Goal: Task Accomplishment & Management: Manage account settings

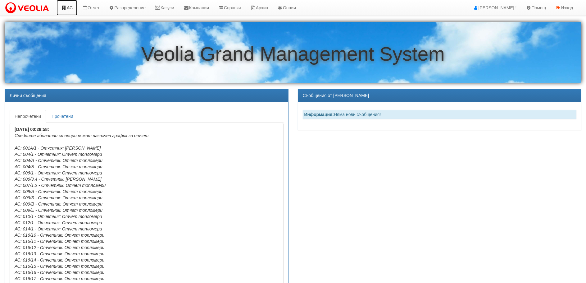
click at [68, 7] on link "АС" at bounding box center [67, 8] width 21 height 16
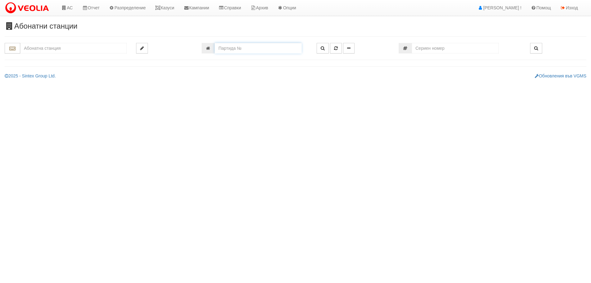
click at [238, 49] on input "number" at bounding box center [258, 48] width 87 height 11
type input "23026"
type input "248/1 - "[PERSON_NAME] [GEOGRAPHIC_DATA] " ЕАД"
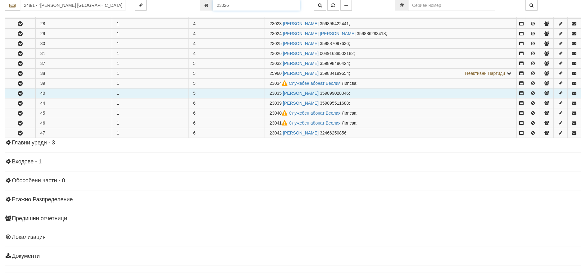
scroll to position [249, 0]
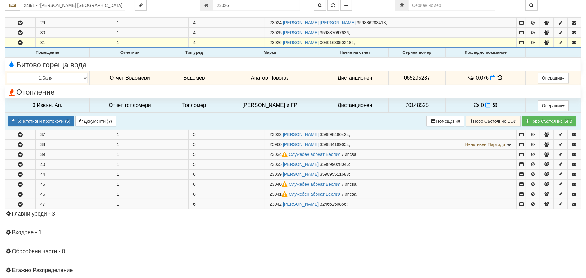
click at [498, 76] on icon at bounding box center [500, 77] width 7 height 5
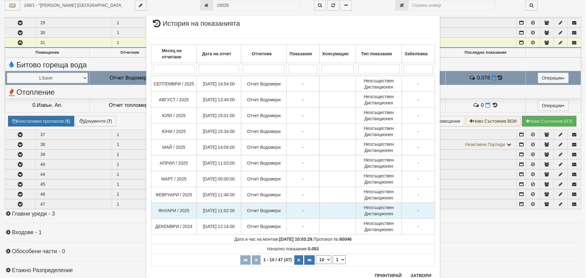
scroll to position [23, 0]
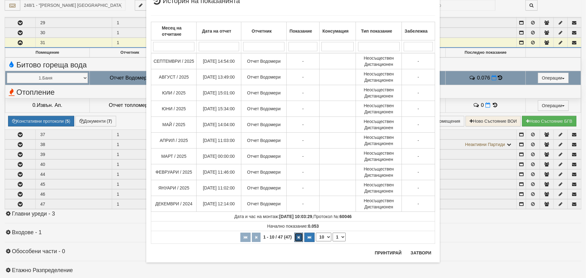
click at [298, 238] on icon "button" at bounding box center [299, 237] width 2 height 3
click at [299, 238] on icon "button" at bounding box center [300, 237] width 2 height 3
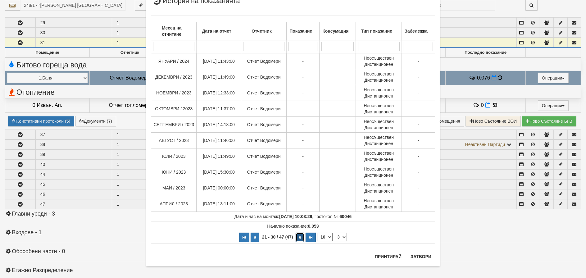
click at [299, 238] on icon "button" at bounding box center [300, 237] width 2 height 3
select select "5"
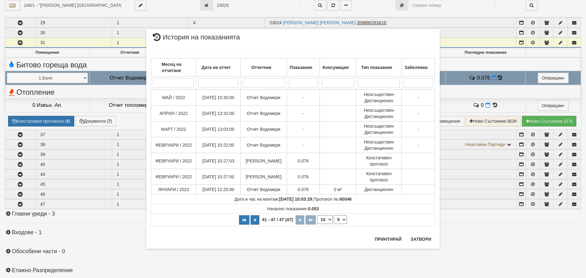
scroll to position [0, 0]
click at [298, 238] on div "× История на показанията Месец на отчитане Дата на отчет Отчетник Показание Кон…" at bounding box center [292, 138] width 293 height 219
drag, startPoint x: 421, startPoint y: 239, endPoint x: 478, endPoint y: 148, distance: 107.1
click at [422, 238] on button "Затвори" at bounding box center [421, 239] width 28 height 10
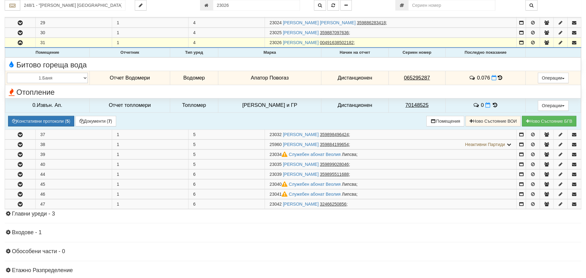
click at [498, 78] on icon at bounding box center [500, 77] width 4 height 5
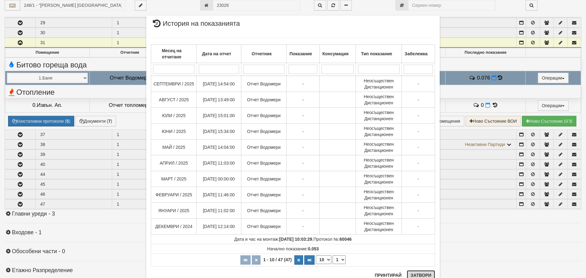
click at [410, 274] on button "Затвори" at bounding box center [421, 275] width 28 height 10
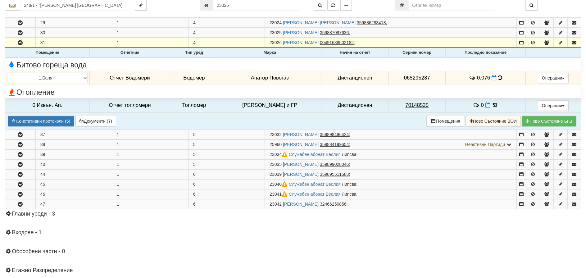
click at [430, 75] on td "065295287" at bounding box center [416, 78] width 57 height 14
drag, startPoint x: 429, startPoint y: 75, endPoint x: 403, endPoint y: 77, distance: 26.4
click at [403, 77] on td "065295287" at bounding box center [416, 78] width 57 height 14
copy tcxspan "65295287"
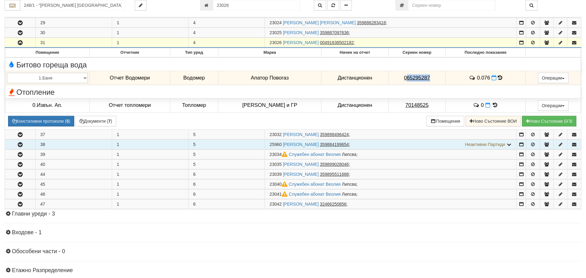
click at [20, 144] on icon "button" at bounding box center [19, 145] width 7 height 4
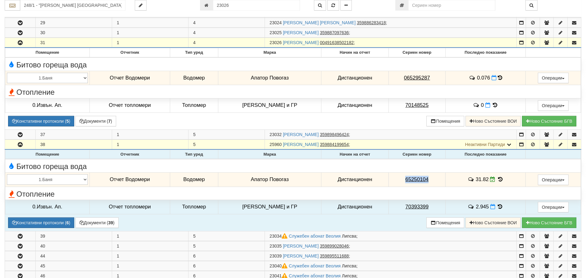
drag, startPoint x: 430, startPoint y: 180, endPoint x: 394, endPoint y: 182, distance: 35.7
click at [394, 182] on td "65250104" at bounding box center [416, 179] width 57 height 14
copy tcxspan "65250104"
click at [498, 179] on icon at bounding box center [500, 179] width 7 height 5
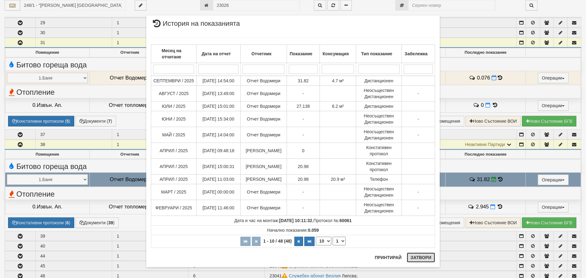
click at [424, 259] on button "Затвори" at bounding box center [421, 257] width 28 height 10
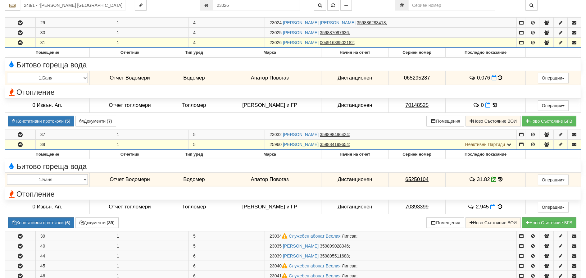
click at [2, 153] on div "Абонатни станции 248/1 - "[PERSON_NAME] [GEOGRAPHIC_DATA] " ЕАД 23026" at bounding box center [293, 105] width 586 height 664
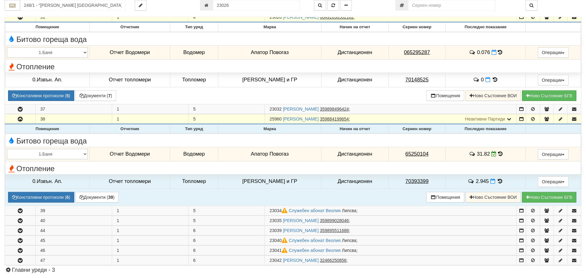
scroll to position [405, 0]
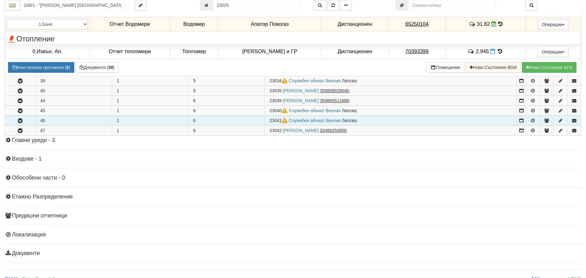
click at [20, 120] on icon "button" at bounding box center [19, 121] width 7 height 4
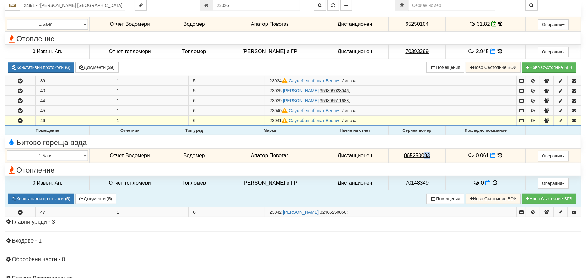
drag, startPoint x: 428, startPoint y: 156, endPoint x: 421, endPoint y: 157, distance: 7.4
click at [421, 157] on td "065250093" at bounding box center [416, 155] width 57 height 14
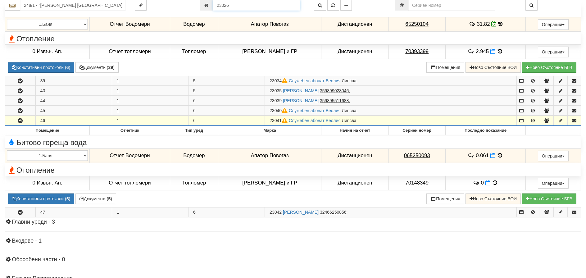
drag, startPoint x: 240, startPoint y: 1, endPoint x: 211, endPoint y: 3, distance: 29.2
click at [217, 3] on input "23026" at bounding box center [256, 5] width 87 height 11
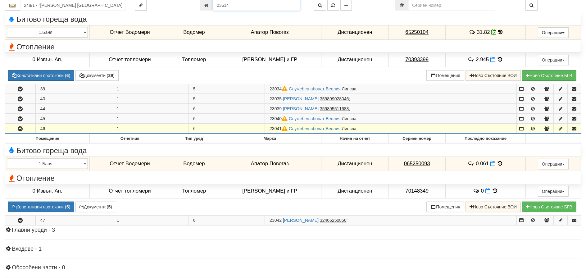
type input "23614"
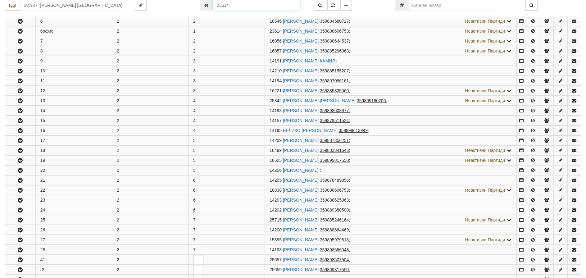
scroll to position [202, 0]
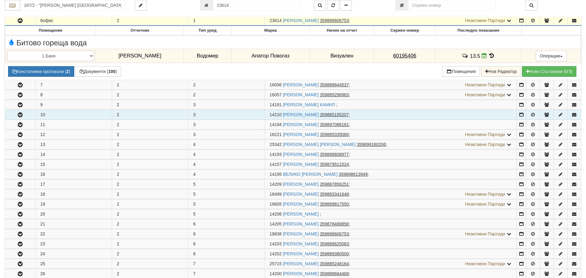
click at [75, 111] on td "10" at bounding box center [73, 115] width 76 height 10
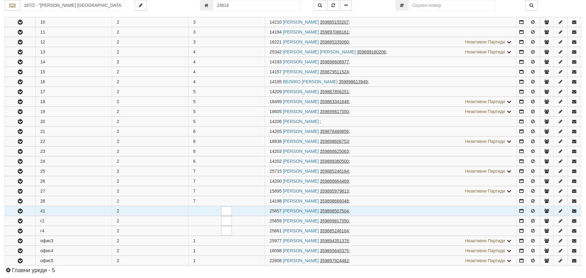
scroll to position [326, 0]
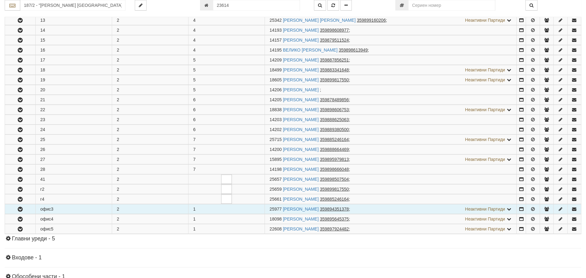
click at [21, 208] on icon "button" at bounding box center [19, 209] width 7 height 4
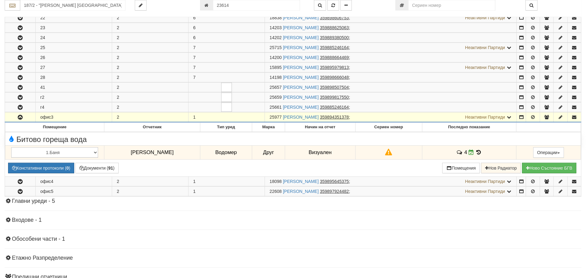
scroll to position [419, 0]
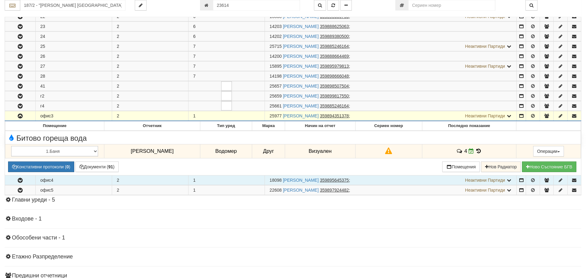
click at [20, 179] on icon "button" at bounding box center [19, 180] width 7 height 4
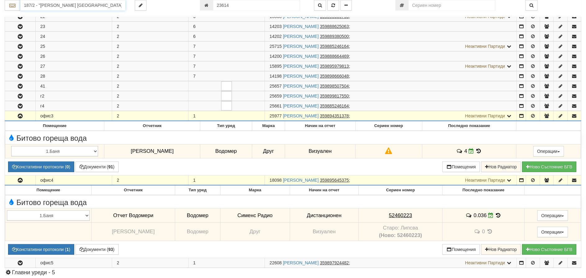
click at [65, 6] on input "187/2 - "[PERSON_NAME] [GEOGRAPHIC_DATA] " ЕАД" at bounding box center [72, 5] width 105 height 11
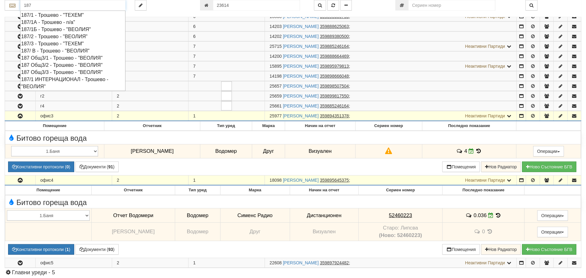
click at [56, 71] on div "187 Общ3/3 - Трошево - "ВЕОЛИЯ"" at bounding box center [72, 72] width 103 height 7
type input "187 Общ3/3 - Трошево - "ВЕОЛИЯ""
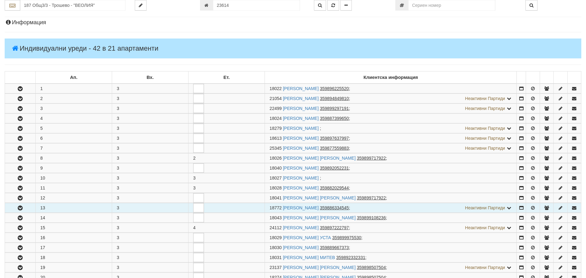
scroll to position [62, 0]
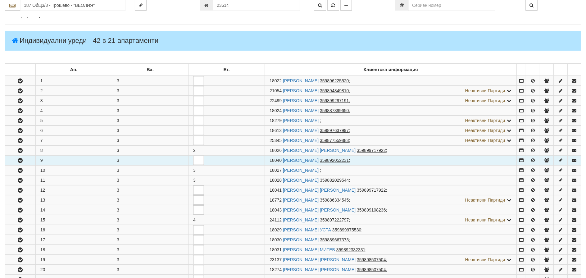
click at [20, 160] on icon "button" at bounding box center [19, 160] width 7 height 4
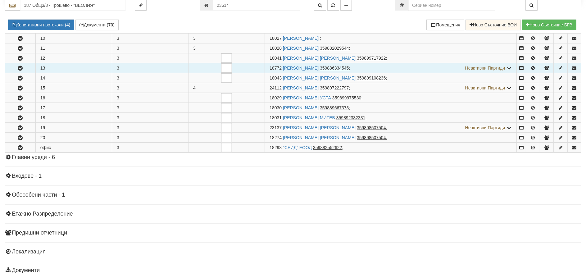
scroll to position [279, 0]
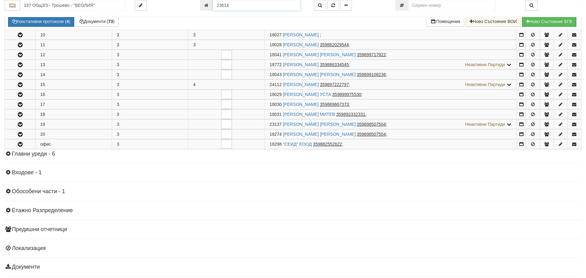
click at [257, 10] on input "23614" at bounding box center [256, 5] width 87 height 11
type input "24727"
type input "152/1 - "[PERSON_NAME] [GEOGRAPHIC_DATA] " ЕАД"
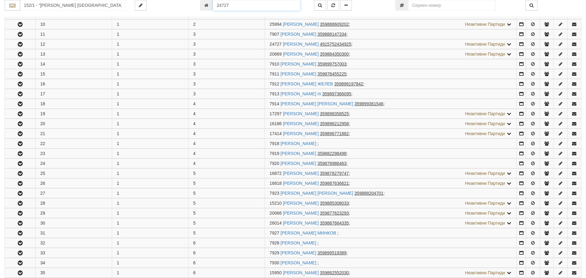
scroll to position [232, 0]
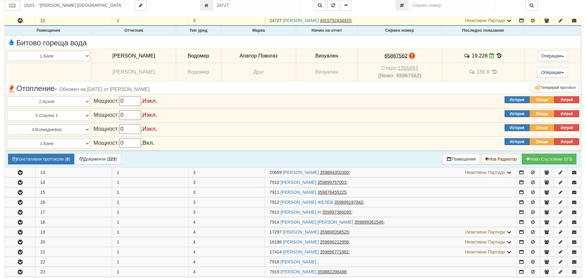
click at [497, 56] on icon at bounding box center [499, 55] width 7 height 5
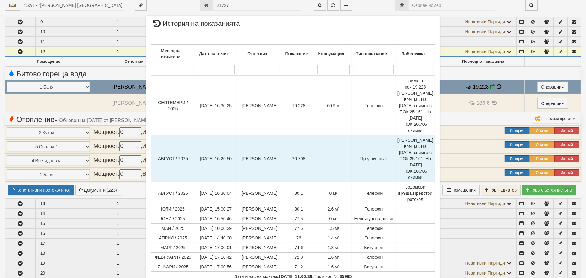
scroll to position [75, 0]
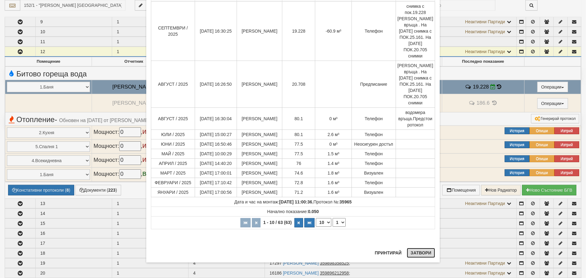
click at [419, 249] on button "Затвори" at bounding box center [421, 253] width 28 height 10
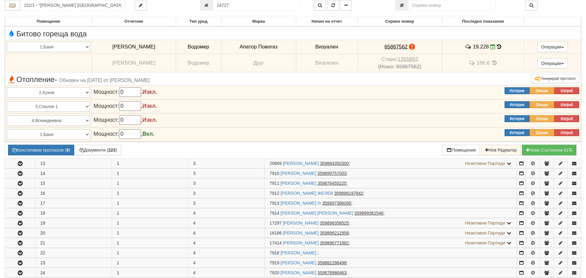
scroll to position [356, 0]
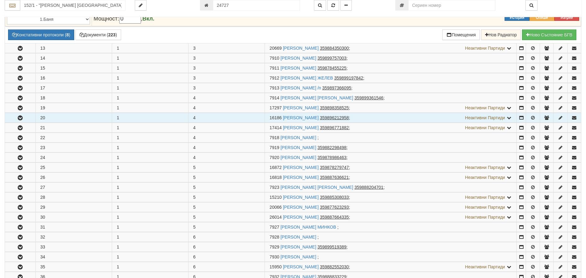
click at [21, 117] on icon "button" at bounding box center [19, 118] width 7 height 4
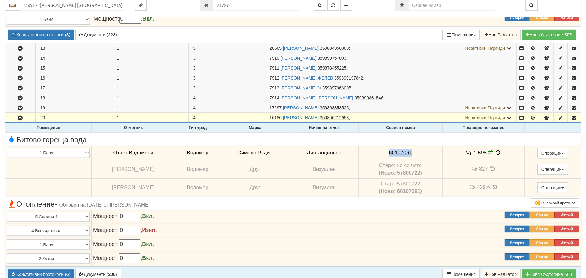
drag, startPoint x: 413, startPoint y: 149, endPoint x: 391, endPoint y: 154, distance: 22.8
click at [372, 149] on td "60107061" at bounding box center [400, 153] width 84 height 14
copy tcxspan "60107061"
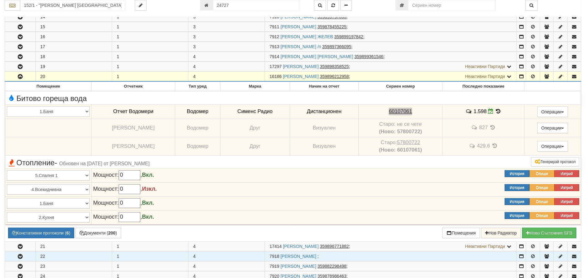
scroll to position [418, 0]
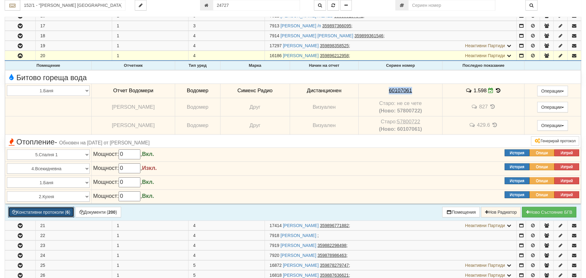
click at [43, 211] on button "Констативни протоколи ( 6 )" at bounding box center [41, 212] width 66 height 11
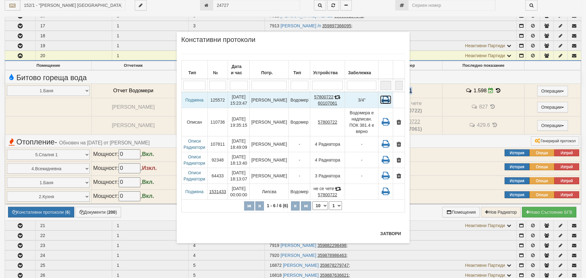
click at [386, 99] on icon at bounding box center [385, 99] width 11 height 9
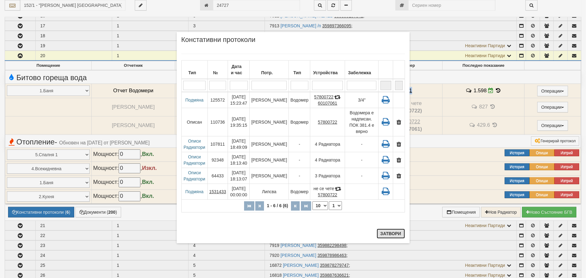
drag, startPoint x: 392, startPoint y: 233, endPoint x: 387, endPoint y: 216, distance: 17.9
click at [392, 233] on button "Затвори" at bounding box center [391, 234] width 28 height 10
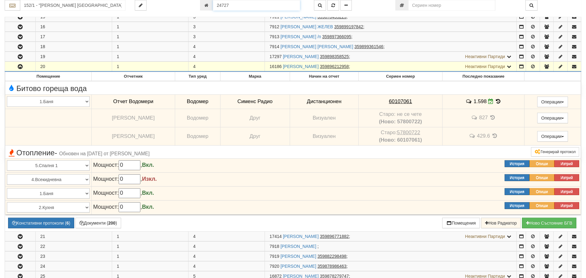
drag, startPoint x: 233, startPoint y: 7, endPoint x: 152, endPoint y: 2, distance: 81.8
click at [172, 2] on div "152/1 - "[PERSON_NAME] [GEOGRAPHIC_DATA] " ЕАД 24727" at bounding box center [293, 5] width 586 height 11
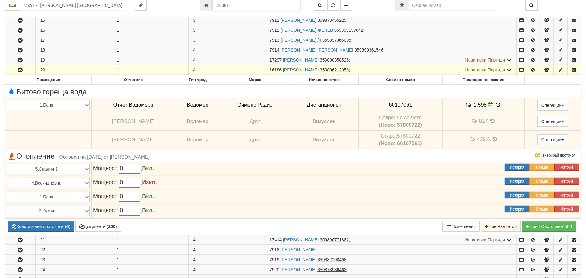
type input "26081"
type input "151/4,5 - "[PERSON_NAME] [GEOGRAPHIC_DATA] " ЕАД"
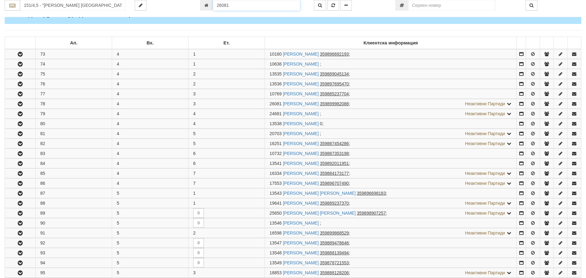
scroll to position [172, 0]
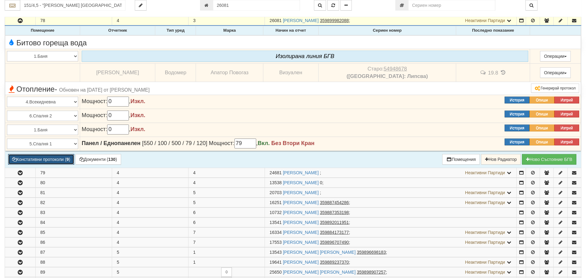
click at [46, 159] on button "Констативни протоколи ( 9 )" at bounding box center [41, 159] width 66 height 11
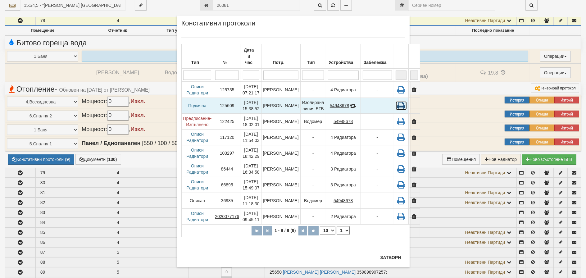
click at [396, 101] on icon at bounding box center [401, 105] width 11 height 9
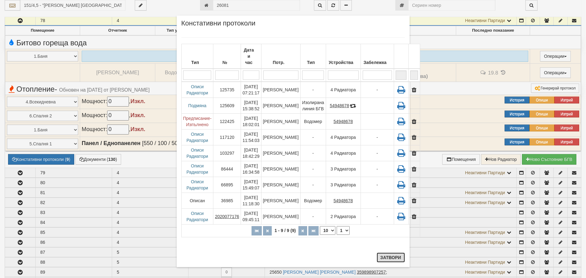
click at [386, 260] on button "Затвори" at bounding box center [391, 257] width 28 height 10
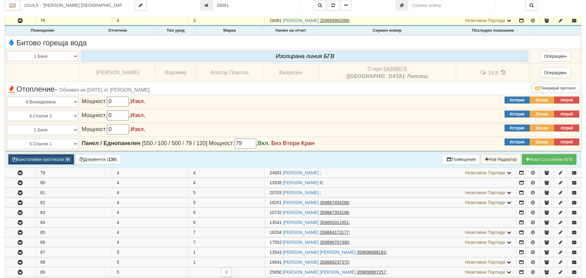
click at [42, 158] on button "Констативни протоколи ( 9 )" at bounding box center [41, 159] width 66 height 11
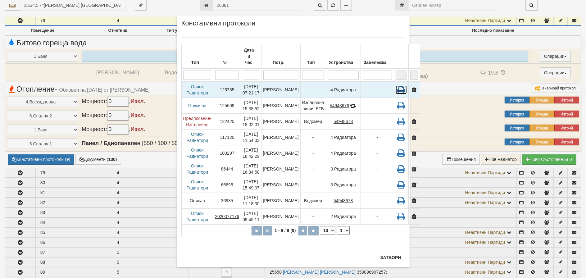
click at [396, 85] on icon at bounding box center [401, 89] width 11 height 9
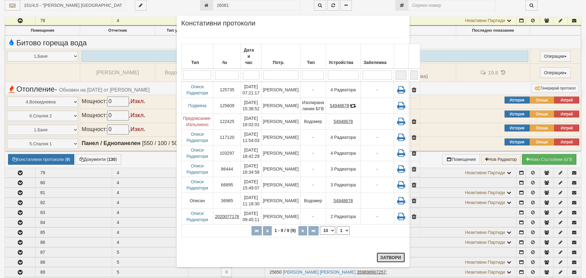
drag, startPoint x: 393, startPoint y: 256, endPoint x: 355, endPoint y: 234, distance: 44.5
click at [393, 256] on button "Затвори" at bounding box center [391, 257] width 28 height 10
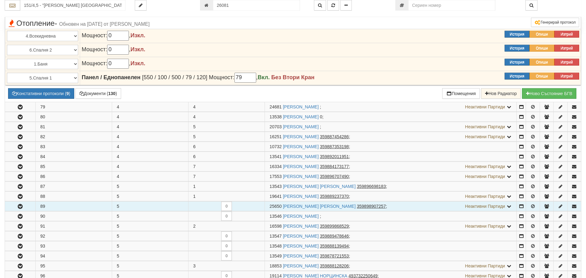
scroll to position [265, 0]
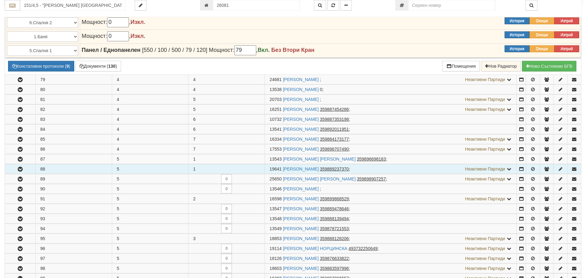
click at [20, 168] on icon "button" at bounding box center [19, 169] width 7 height 4
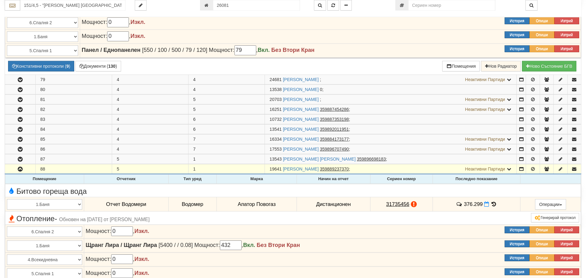
click at [491, 204] on icon at bounding box center [494, 203] width 7 height 5
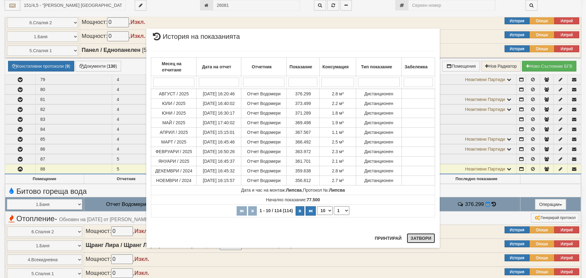
click at [423, 238] on button "Затвори" at bounding box center [421, 238] width 28 height 10
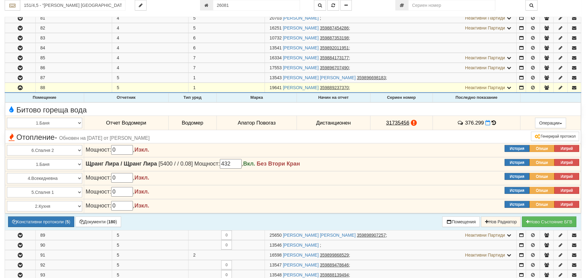
scroll to position [358, 0]
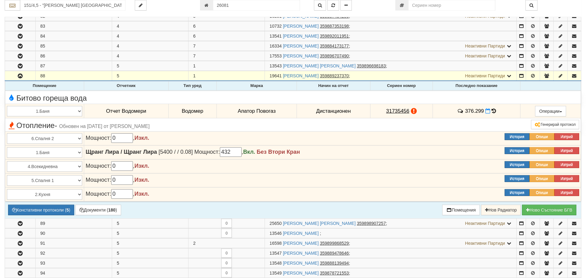
click at [492, 111] on icon at bounding box center [494, 110] width 4 height 5
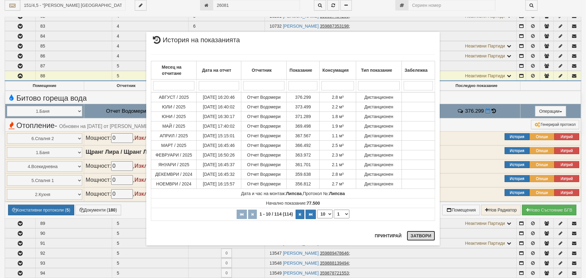
click at [414, 237] on button "Затвори" at bounding box center [421, 236] width 28 height 10
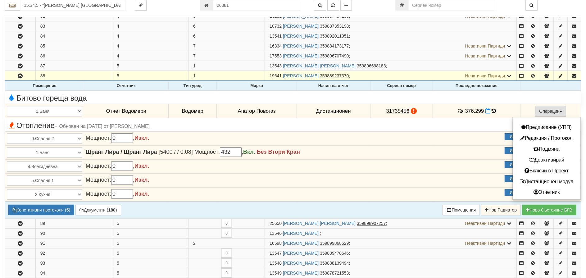
click at [541, 110] on button "Операции" at bounding box center [550, 111] width 31 height 11
click at [536, 160] on button "Деактивирай" at bounding box center [546, 160] width 65 height 8
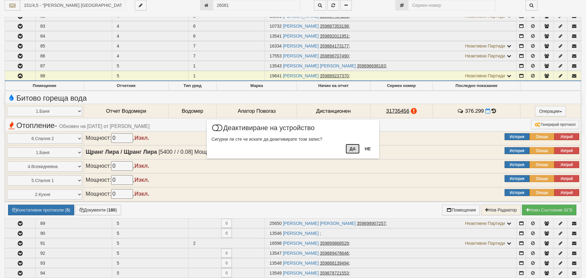
click at [353, 149] on button "Да" at bounding box center [353, 149] width 14 height 10
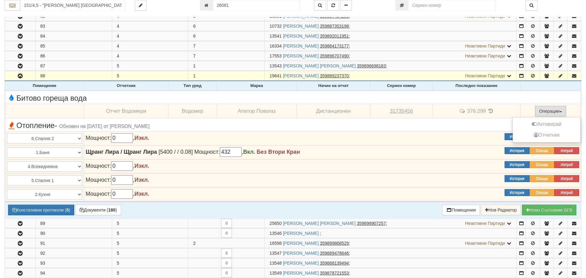
click at [548, 108] on button "Операции" at bounding box center [550, 111] width 31 height 11
click at [538, 124] on button "Активирай" at bounding box center [546, 124] width 65 height 8
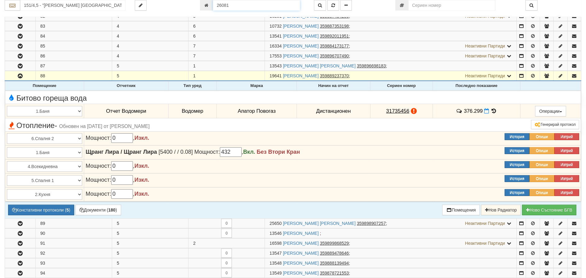
click at [243, 4] on input "26081" at bounding box center [256, 5] width 87 height 11
type input "10992"
type input "143/7 - "[PERSON_NAME] [GEOGRAPHIC_DATA] " ЕАД"
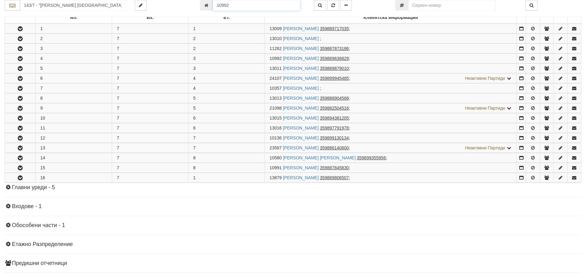
scroll to position [152, 0]
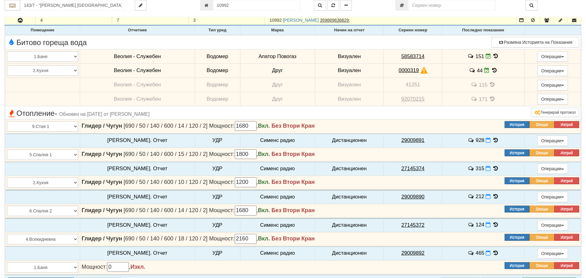
click at [492, 56] on icon at bounding box center [495, 55] width 7 height 5
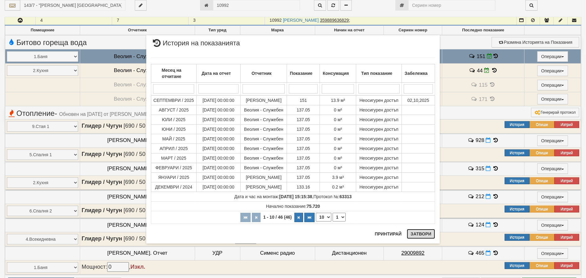
click at [423, 231] on button "Затвори" at bounding box center [421, 234] width 28 height 10
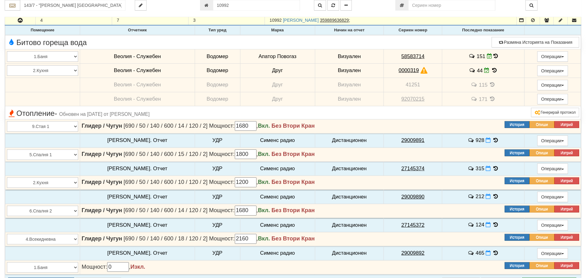
click at [491, 68] on icon at bounding box center [494, 70] width 7 height 5
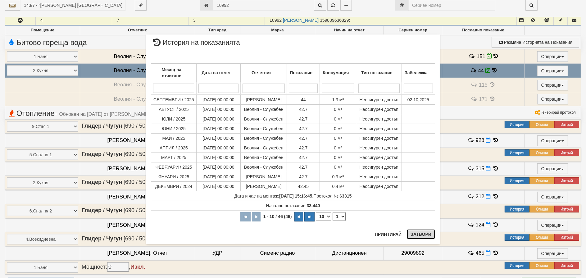
click at [424, 235] on button "Затвори" at bounding box center [421, 234] width 28 height 10
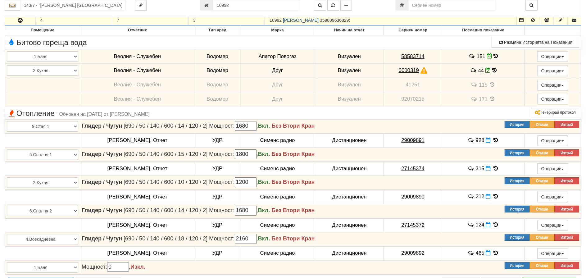
click at [316, 21] on link "[PERSON_NAME]" at bounding box center [301, 20] width 36 height 5
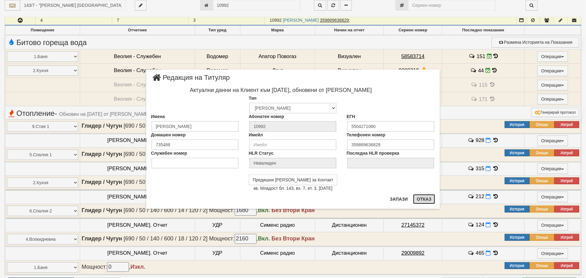
click at [426, 195] on button "Отказ" at bounding box center [424, 199] width 22 height 10
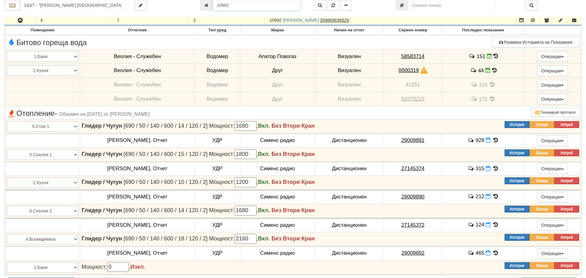
click at [220, 5] on input "10992" at bounding box center [256, 5] width 87 height 11
type input "12858"
type input "139/2А - "[PERSON_NAME] [GEOGRAPHIC_DATA] " ЕАД"
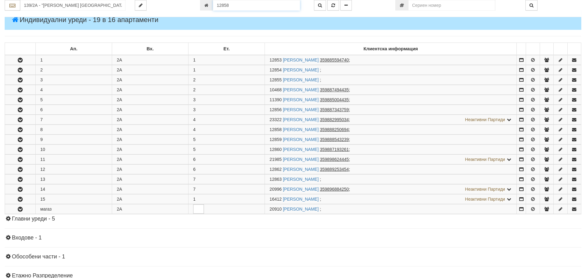
scroll to position [170, 0]
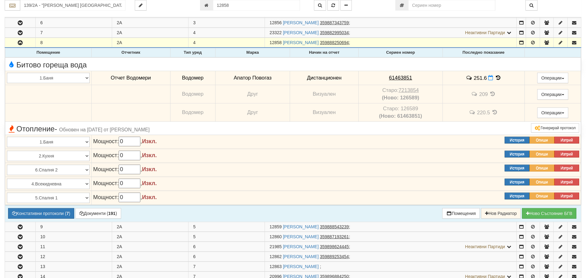
click at [496, 75] on icon at bounding box center [498, 77] width 7 height 5
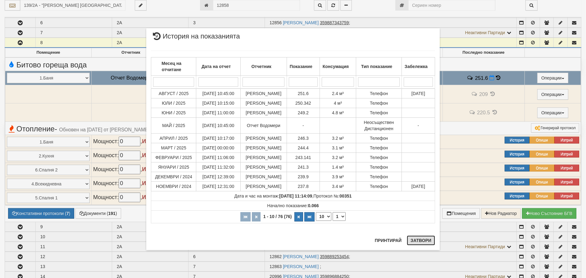
drag, startPoint x: 419, startPoint y: 242, endPoint x: 431, endPoint y: 238, distance: 12.9
click at [420, 242] on button "Затвори" at bounding box center [421, 240] width 28 height 10
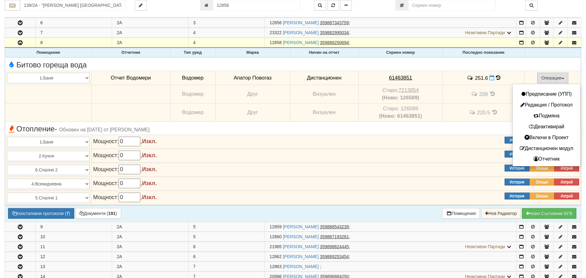
click at [555, 75] on button "Операции" at bounding box center [552, 78] width 31 height 11
click at [545, 124] on button "Деактивирай" at bounding box center [546, 127] width 65 height 8
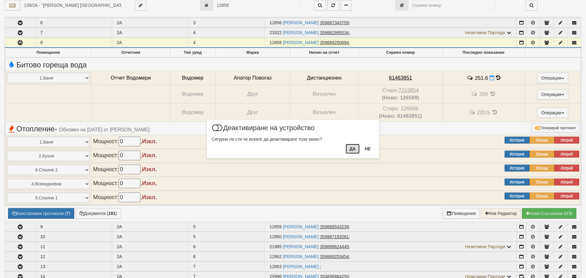
click at [354, 149] on button "Да" at bounding box center [353, 149] width 14 height 10
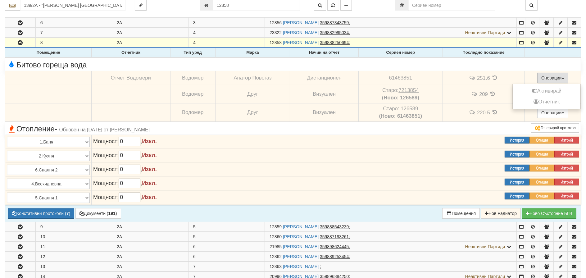
click at [550, 75] on button "Операции" at bounding box center [552, 78] width 31 height 11
click at [541, 89] on button "Активирай" at bounding box center [546, 91] width 65 height 8
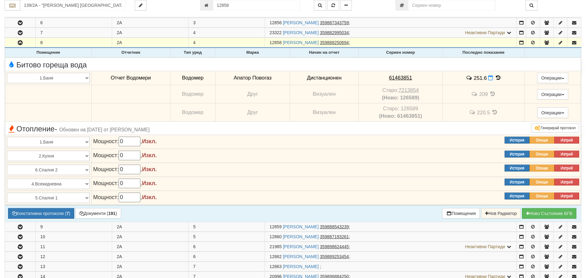
click at [496, 76] on icon at bounding box center [498, 77] width 7 height 5
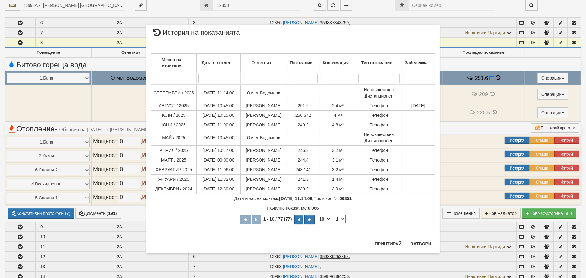
click at [433, 232] on div "Месец на отчитане Дата на отчет Отчетник Показание Консумация Тип показание Заб…" at bounding box center [293, 136] width 284 height 191
click at [420, 245] on button "Затвори" at bounding box center [421, 244] width 28 height 10
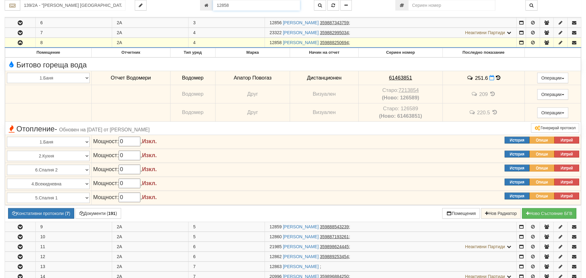
click at [227, 5] on input "12858" at bounding box center [256, 5] width 87 height 11
type input "18388"
type input "139/7 - "[PERSON_NAME] [GEOGRAPHIC_DATA] " ЕАД"
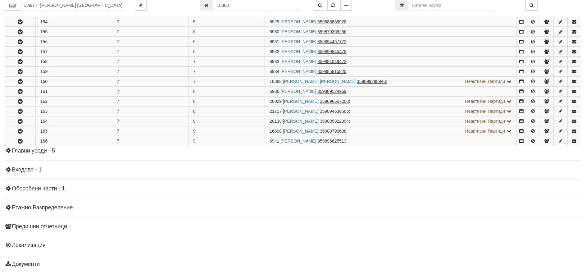
scroll to position [279, 0]
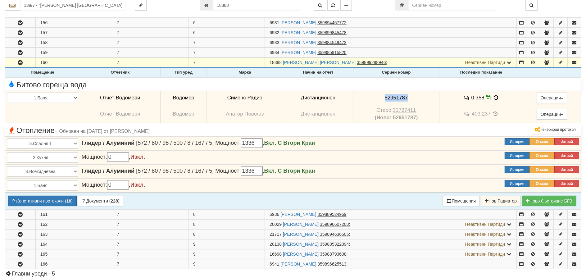
drag, startPoint x: 410, startPoint y: 95, endPoint x: 376, endPoint y: 98, distance: 34.0
click at [377, 98] on td "52951787" at bounding box center [396, 98] width 86 height 14
copy tcxspan "52951787"
click at [62, 199] on button "Констативни протоколи ( 10 )" at bounding box center [42, 201] width 69 height 11
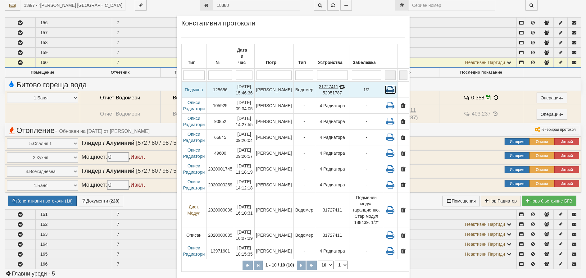
click at [385, 85] on icon at bounding box center [390, 89] width 11 height 9
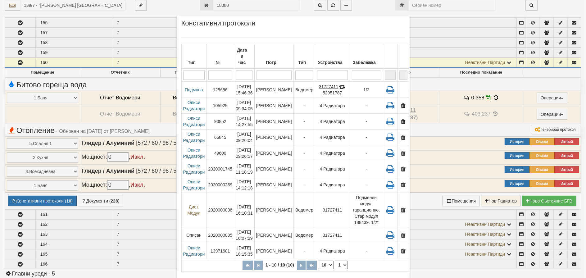
click at [382, 265] on th "1 - 10 / 10 (10) 10 20 30 40 1" at bounding box center [295, 265] width 228 height 13
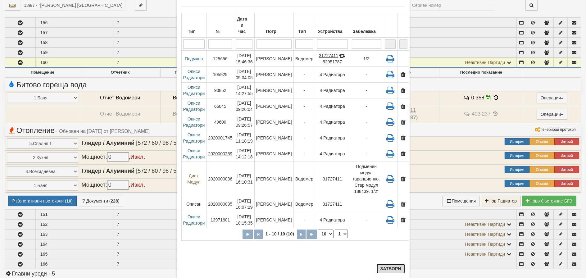
click at [394, 268] on button "Затвори" at bounding box center [391, 269] width 28 height 10
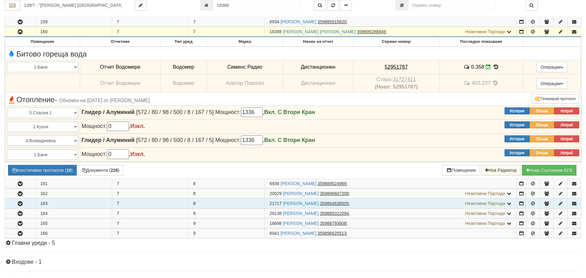
scroll to position [310, 0]
click at [21, 204] on icon "button" at bounding box center [19, 203] width 7 height 4
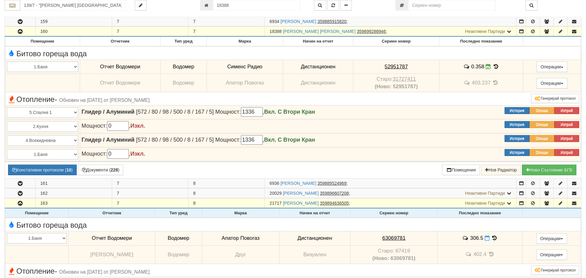
click at [495, 239] on icon at bounding box center [494, 237] width 7 height 5
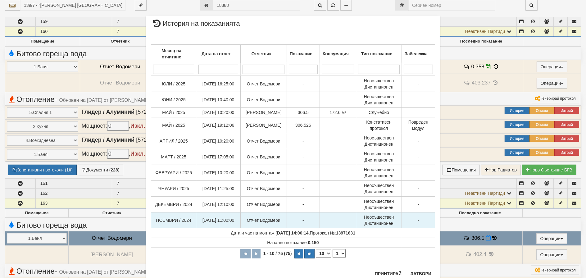
scroll to position [20, 0]
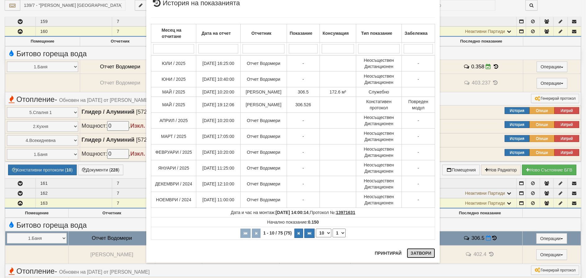
click at [411, 253] on button "Затвори" at bounding box center [421, 253] width 28 height 10
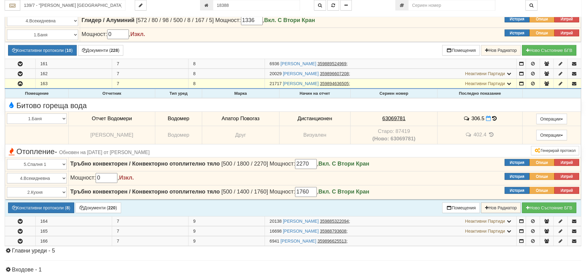
scroll to position [434, 0]
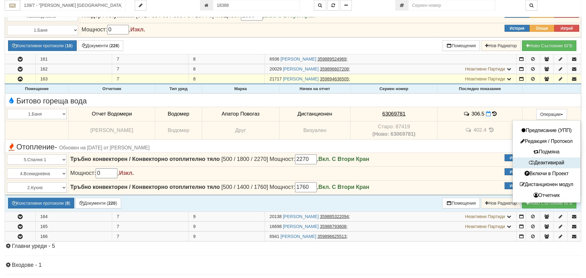
click at [542, 165] on button "Деактивирай" at bounding box center [546, 163] width 65 height 8
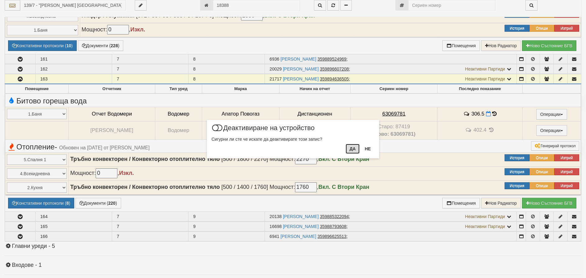
click at [351, 149] on button "Да" at bounding box center [353, 149] width 14 height 10
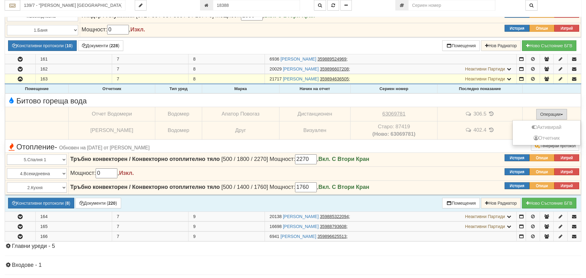
click at [542, 113] on button "Операции" at bounding box center [551, 114] width 31 height 11
click at [537, 128] on button "Активирай" at bounding box center [546, 128] width 65 height 8
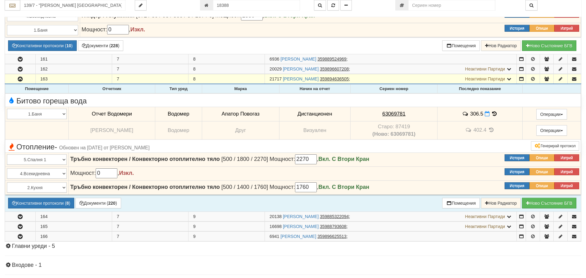
click at [496, 112] on icon at bounding box center [494, 113] width 7 height 5
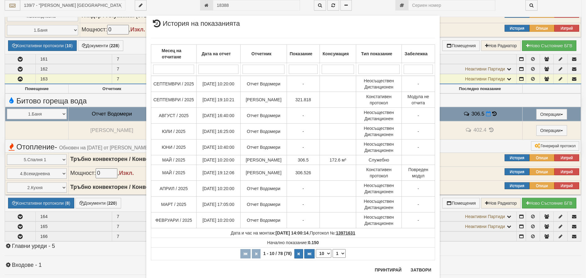
click at [416, 266] on div "Месец на отчитане Дата на отчет Отчетник Показание Консумация Тип показание Заб…" at bounding box center [293, 149] width 284 height 235
click at [485, 113] on div "× История на показанията Месец на отчитане Дата на отчет Отчетник Показание Кон…" at bounding box center [293, 139] width 586 height 278
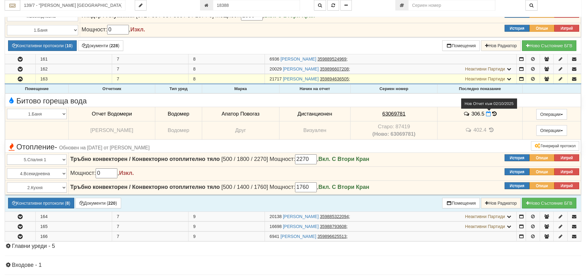
click at [490, 115] on icon at bounding box center [488, 113] width 5 height 5
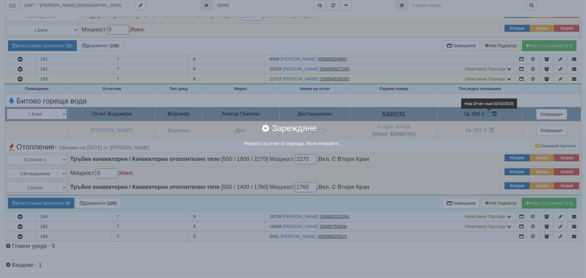
select select "8ac75930-9bfd-e511-80be-8d5a1dced85a"
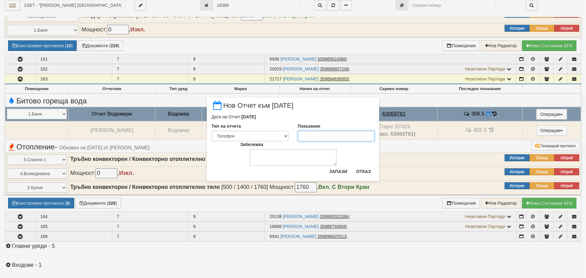
click at [309, 135] on input "Показание" at bounding box center [336, 136] width 77 height 11
type input "321.8"
click at [342, 170] on button "Запази" at bounding box center [337, 171] width 25 height 10
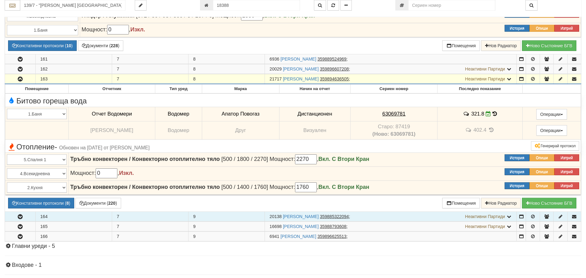
click at [17, 215] on icon "button" at bounding box center [19, 217] width 7 height 4
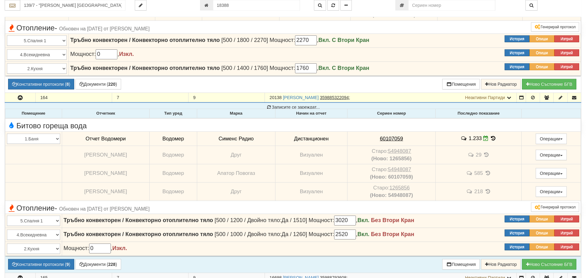
scroll to position [558, 0]
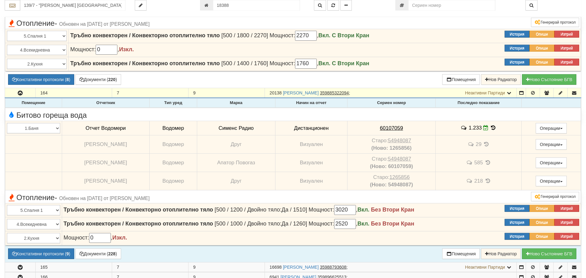
drag, startPoint x: 413, startPoint y: 128, endPoint x: 337, endPoint y: 123, distance: 76.2
click at [337, 123] on tr "1.Баня 2.Кухня 3.Тоалетна 4.Всекидневна 5.Спалня 1 6.Спалня 2 7.Коридор 8.Терас…" at bounding box center [293, 128] width 576 height 14
copy tr "Дистанционен 60107059"
click at [33, 250] on button "Констативни протоколи ( 9 )" at bounding box center [41, 253] width 66 height 11
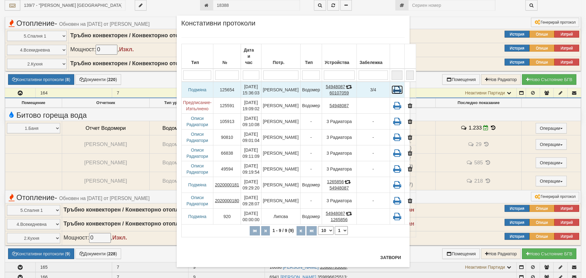
click at [391, 85] on icon at bounding box center [396, 89] width 11 height 9
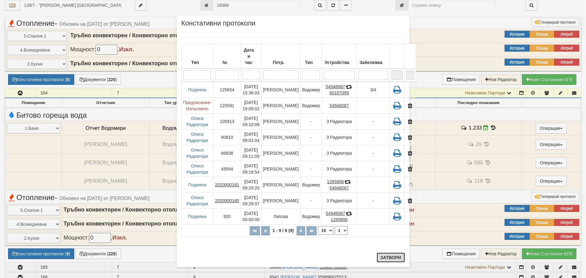
click at [397, 255] on button "Затвори" at bounding box center [391, 257] width 28 height 10
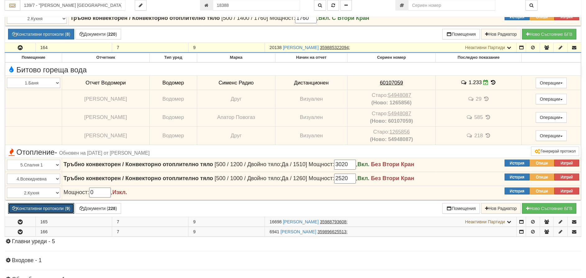
scroll to position [651, 0]
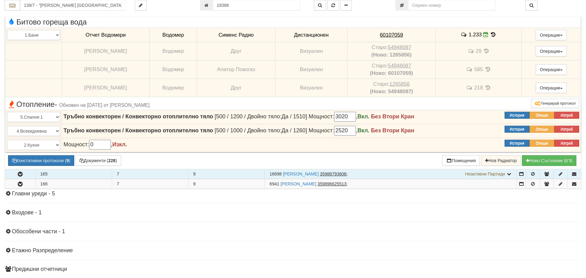
click at [18, 173] on icon "button" at bounding box center [19, 174] width 7 height 4
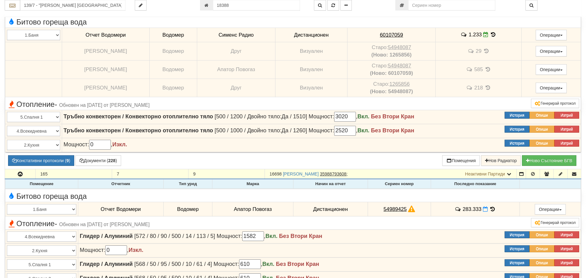
click at [491, 207] on icon at bounding box center [492, 208] width 7 height 5
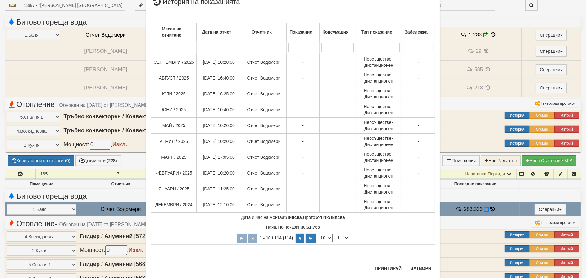
scroll to position [37, 0]
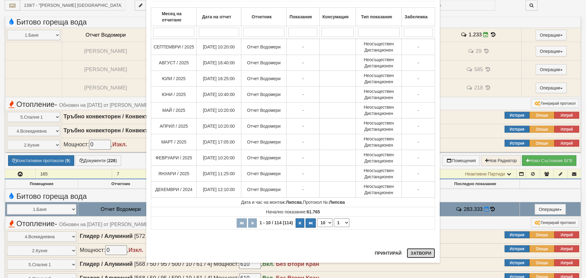
click at [422, 252] on button "Затвори" at bounding box center [421, 253] width 28 height 10
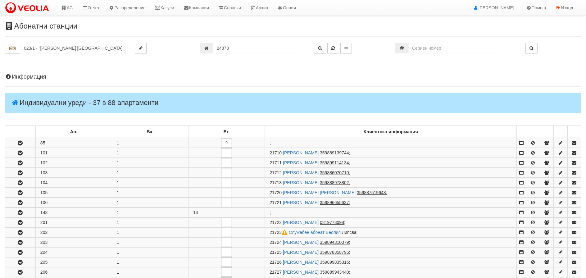
scroll to position [361, 0]
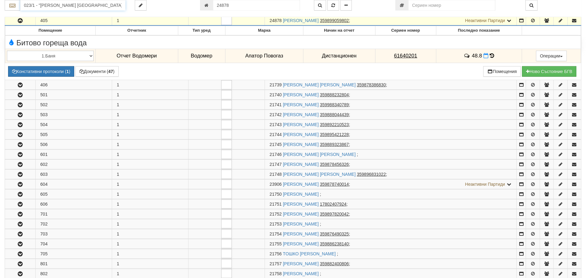
click at [70, 1] on input "023/1 - "ВЕОЛИЯ ЕНЕРДЖИ ВАРНА " ЕАД" at bounding box center [72, 5] width 105 height 11
drag, startPoint x: 234, startPoint y: 7, endPoint x: 123, endPoint y: 2, distance: 111.9
click at [127, 2] on div "023/1 - "ВЕОЛИЯ ЕНЕРДЖИ ВАРНА " ЕАД 24878" at bounding box center [293, 5] width 586 height 11
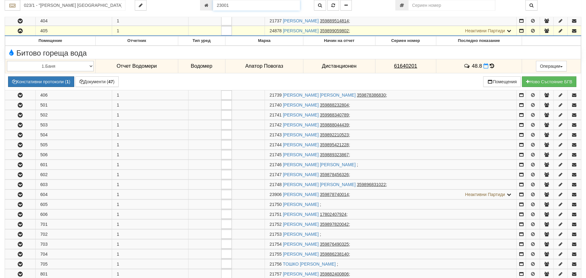
type input "23001"
type input "248/1A - "ВЕОЛИЯ ЕНЕРДЖИ ВАРНА " ЕАД"
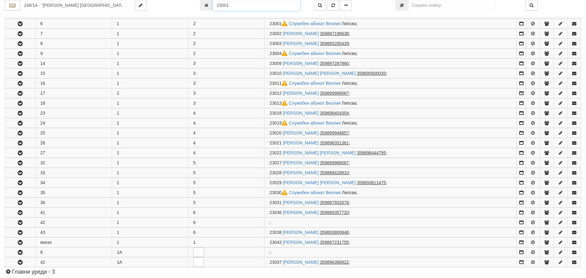
scroll to position [132, 0]
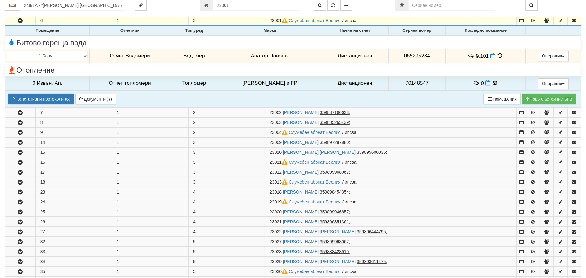
click at [497, 55] on icon at bounding box center [500, 55] width 7 height 5
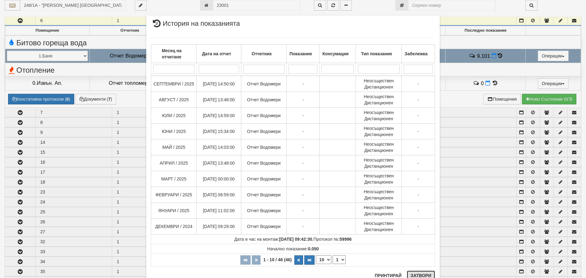
drag, startPoint x: 418, startPoint y: 274, endPoint x: 421, endPoint y: 270, distance: 5.7
click at [421, 271] on div "× История на показанията Месец на отчитане Дата на отчет Отчетник Показание Кон…" at bounding box center [292, 150] width 293 height 269
click at [424, 274] on button "Затвори" at bounding box center [421, 275] width 28 height 10
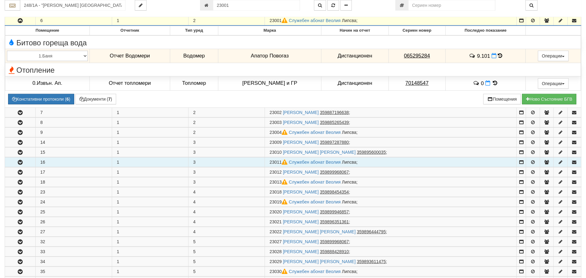
click at [20, 161] on icon "button" at bounding box center [19, 162] width 7 height 4
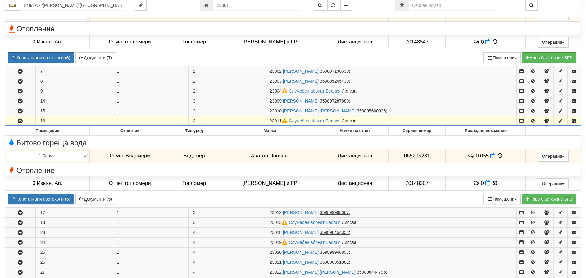
scroll to position [256, 0]
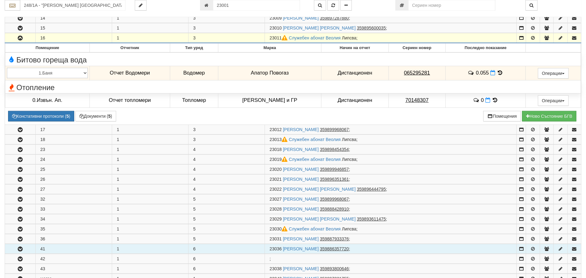
click at [18, 251] on icon "button" at bounding box center [19, 249] width 7 height 4
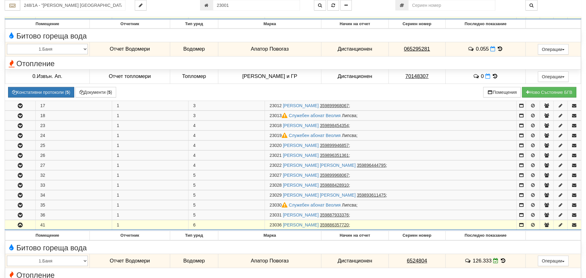
scroll to position [381, 0]
